Goal: Task Accomplishment & Management: Use online tool/utility

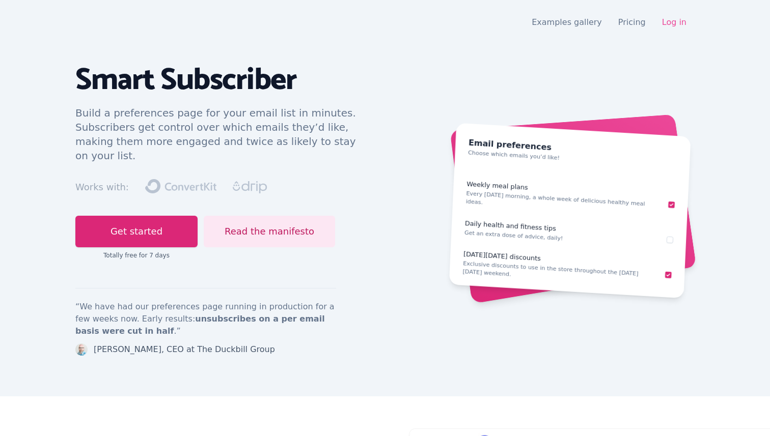
click at [673, 26] on link "Log in" at bounding box center [674, 22] width 24 height 10
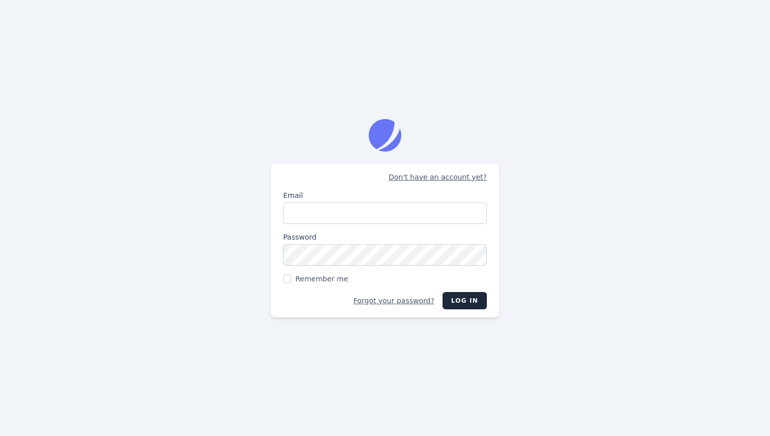
type input "[EMAIL_ADDRESS][DOMAIN_NAME]"
click at [449, 298] on button "Log in" at bounding box center [464, 300] width 44 height 17
